Goal: Find contact information: Find contact information

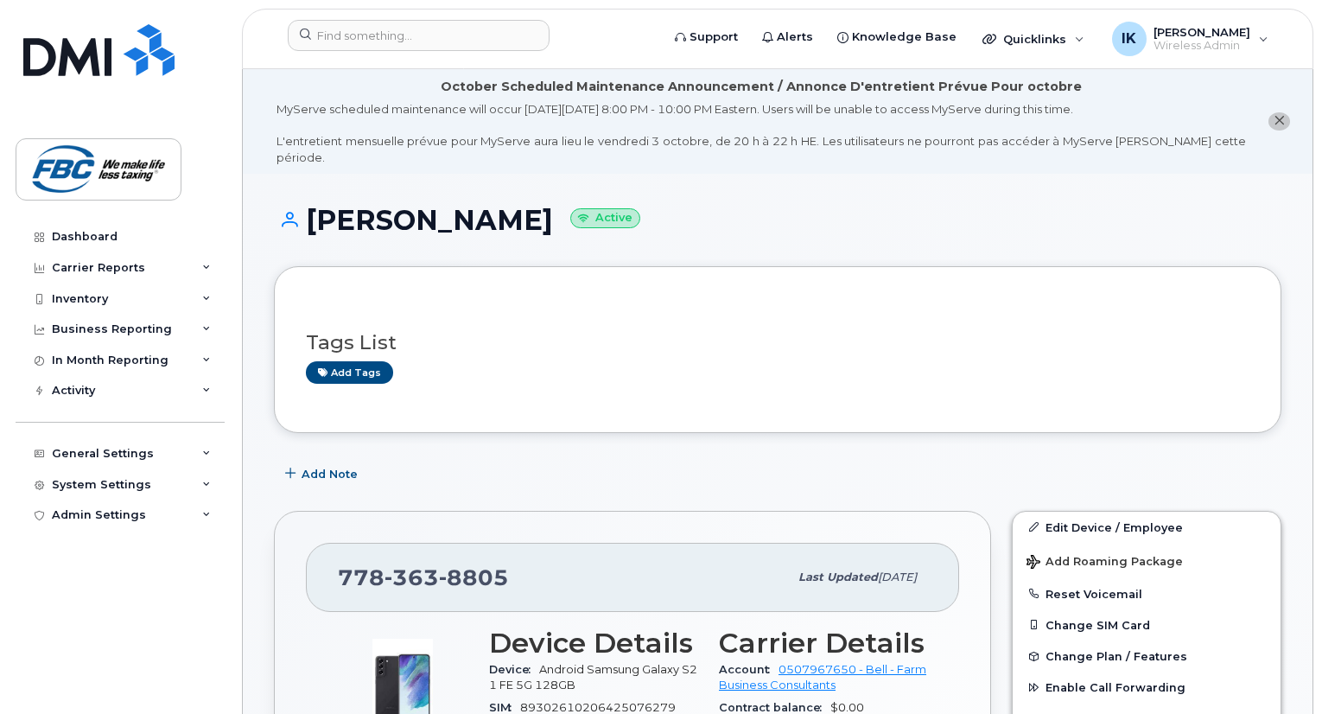
scroll to position [380, 0]
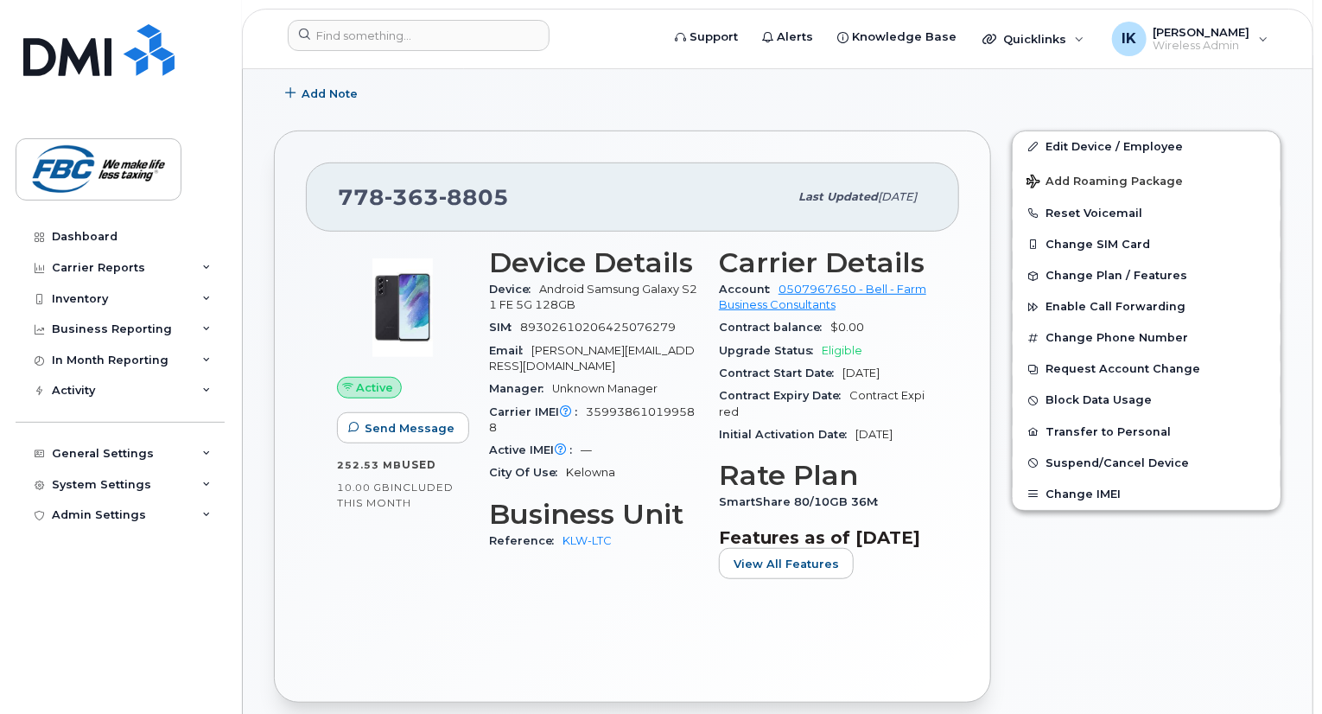
click at [404, 184] on span "363" at bounding box center [412, 197] width 54 height 26
copy span "[PHONE_NUMBER]"
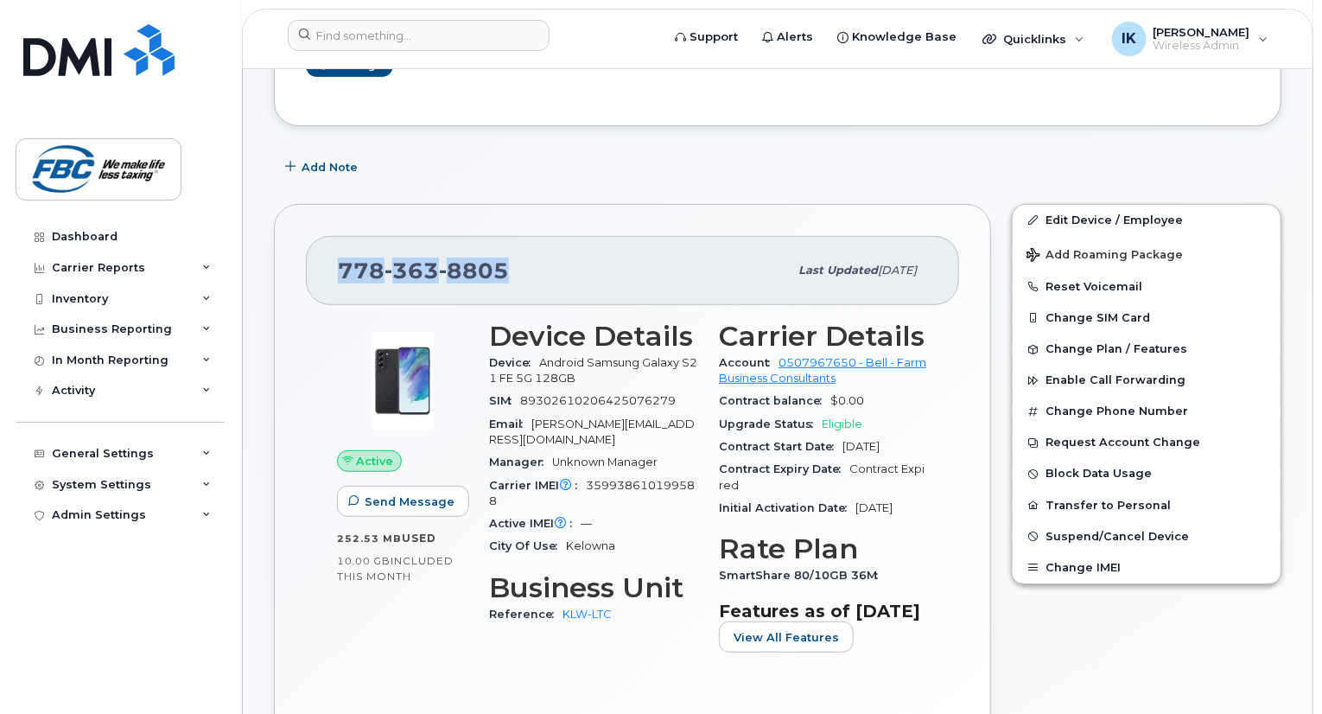
scroll to position [346, 0]
